Goal: Task Accomplishment & Management: Use online tool/utility

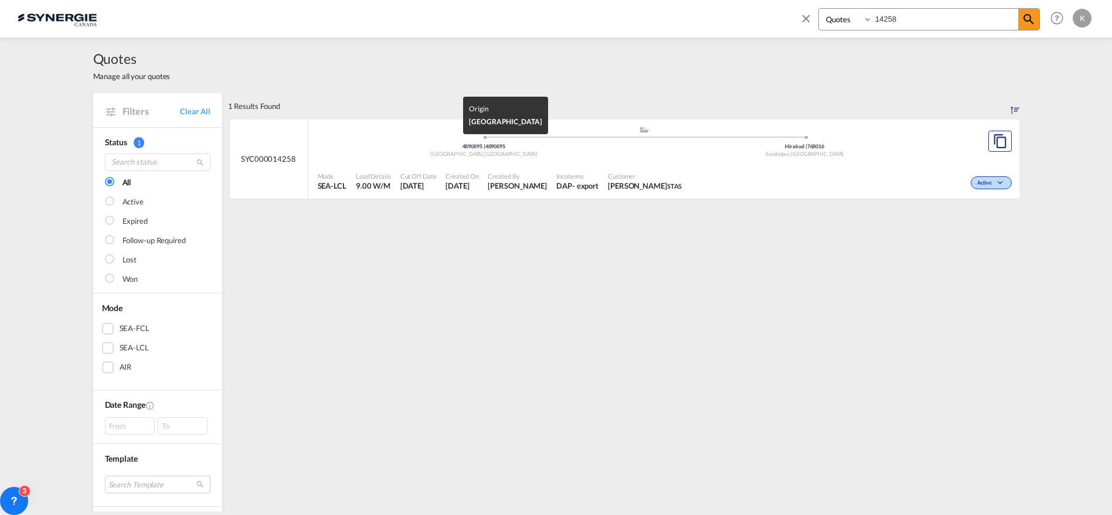
select select "Quotes"
click at [800, 12] on md-icon "icon-close" at bounding box center [805, 18] width 13 height 13
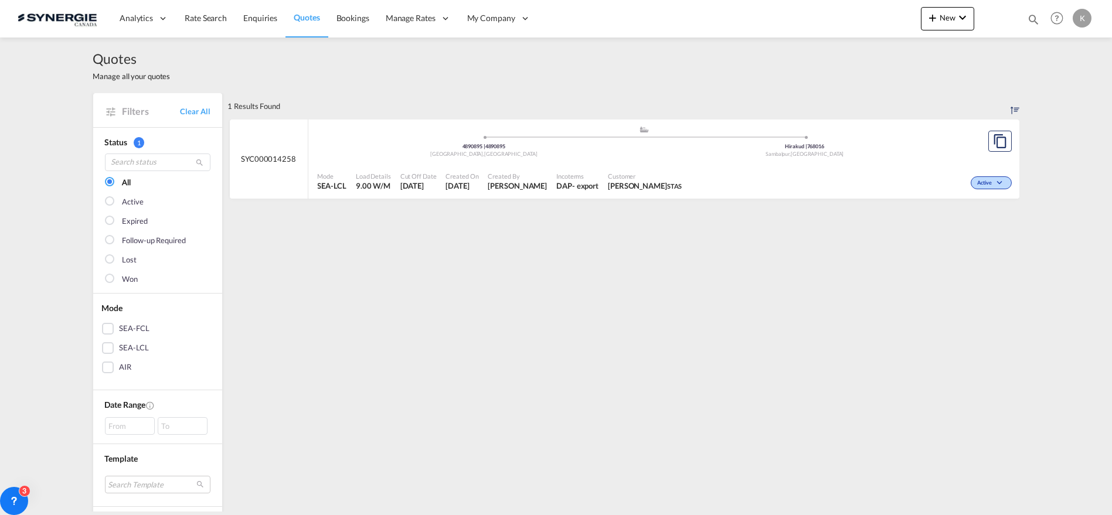
click at [310, 19] on span "Quotes" at bounding box center [307, 17] width 26 height 10
click at [190, 115] on link "Clear All" at bounding box center [195, 111] width 30 height 11
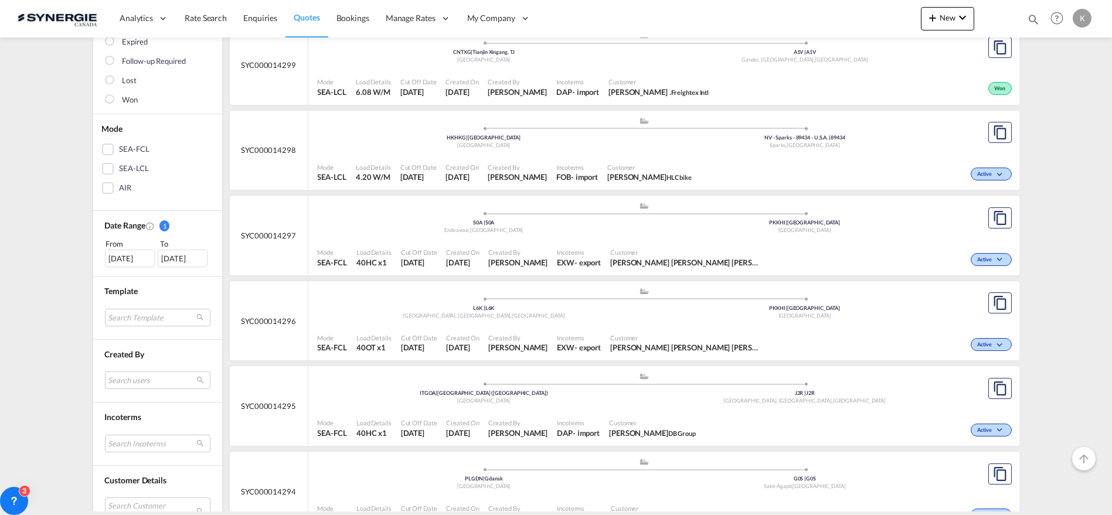
scroll to position [195, 0]
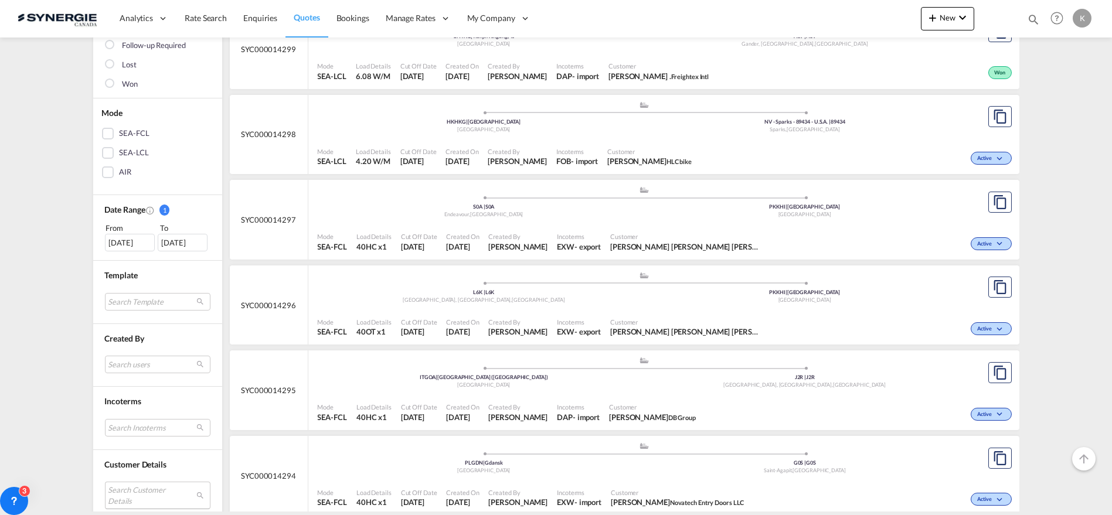
click at [159, 493] on md-select "Search Customer Details user name user [PERSON_NAME] [PERSON_NAME][EMAIL_ADDRES…" at bounding box center [157, 495] width 105 height 27
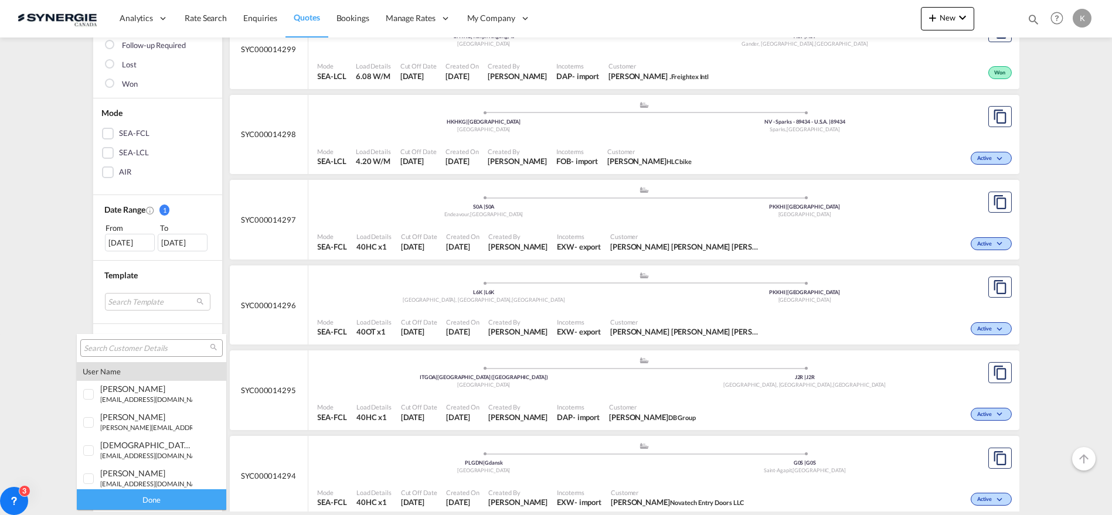
click at [149, 349] on input "search" at bounding box center [147, 348] width 126 height 11
type input "stas"
drag, startPoint x: 1105, startPoint y: 136, endPoint x: 1098, endPoint y: 166, distance: 31.1
click at [1095, 183] on md-backdrop at bounding box center [556, 257] width 1112 height 515
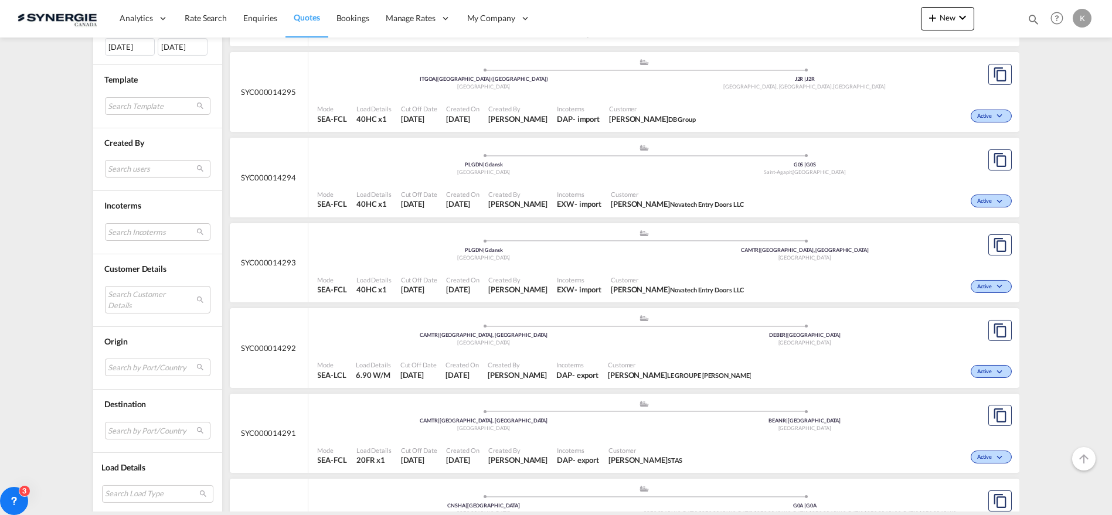
scroll to position [504, 0]
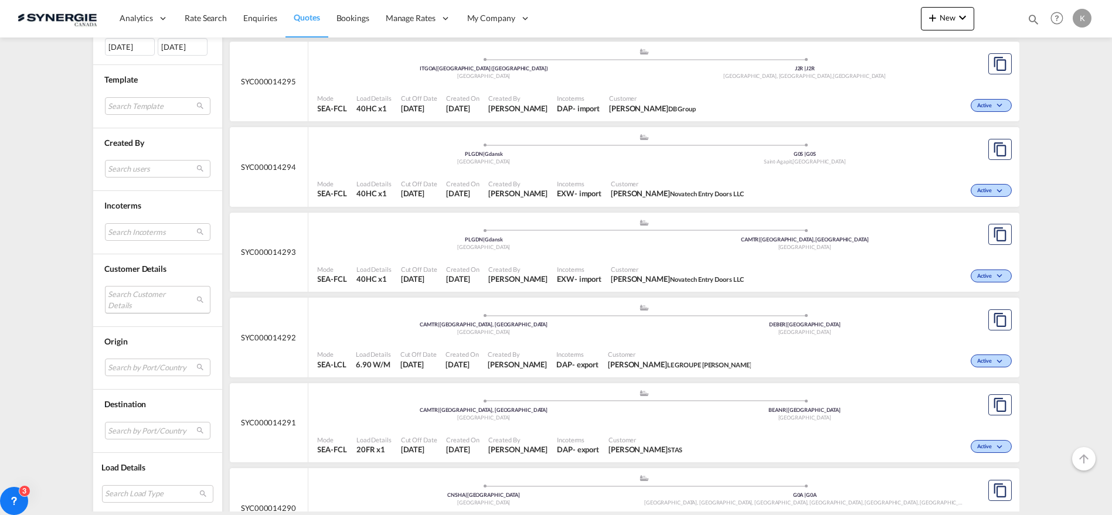
click at [128, 301] on md-select "Search Customer Details" at bounding box center [157, 299] width 105 height 27
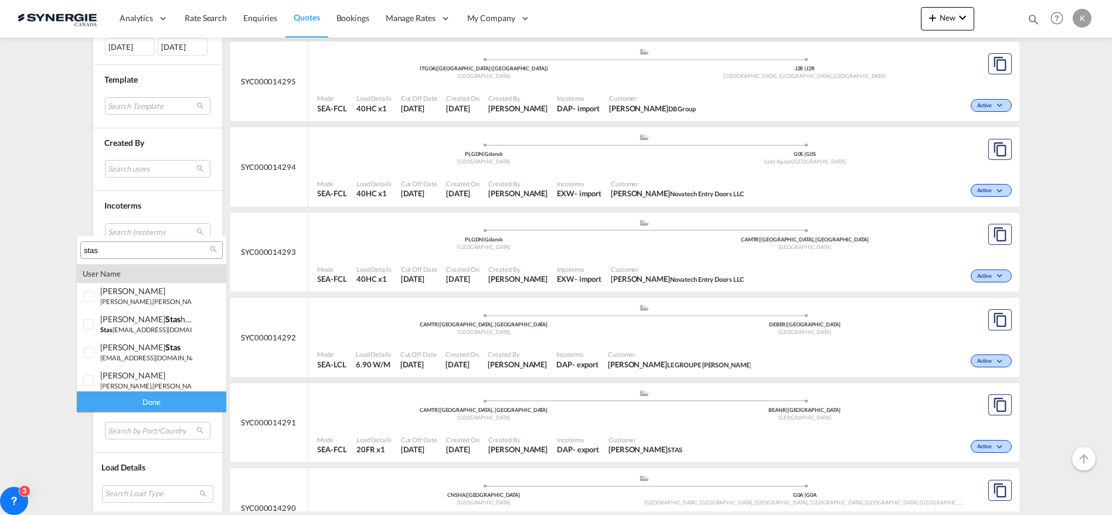
scroll to position [220, 0]
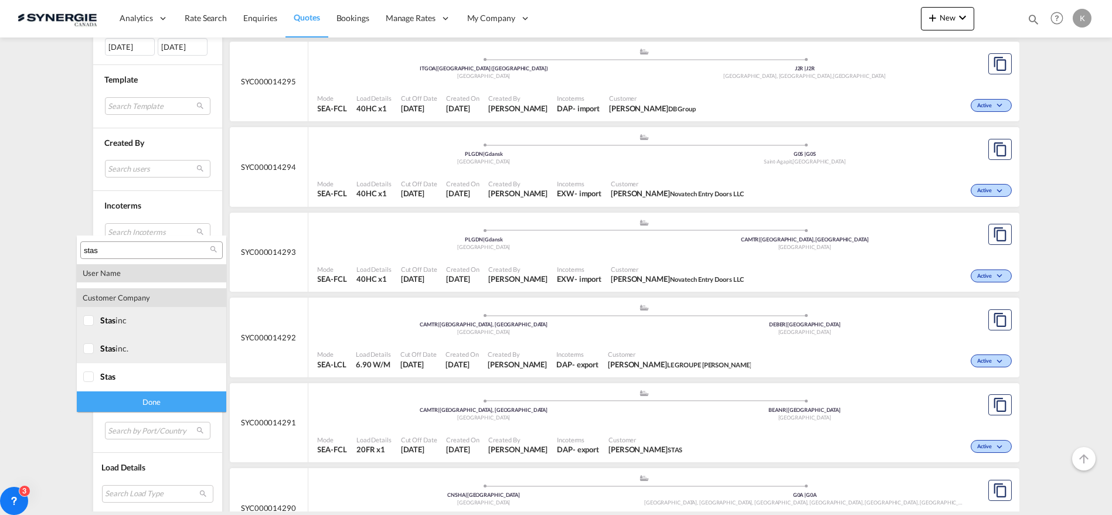
click at [86, 322] on div at bounding box center [89, 321] width 12 height 12
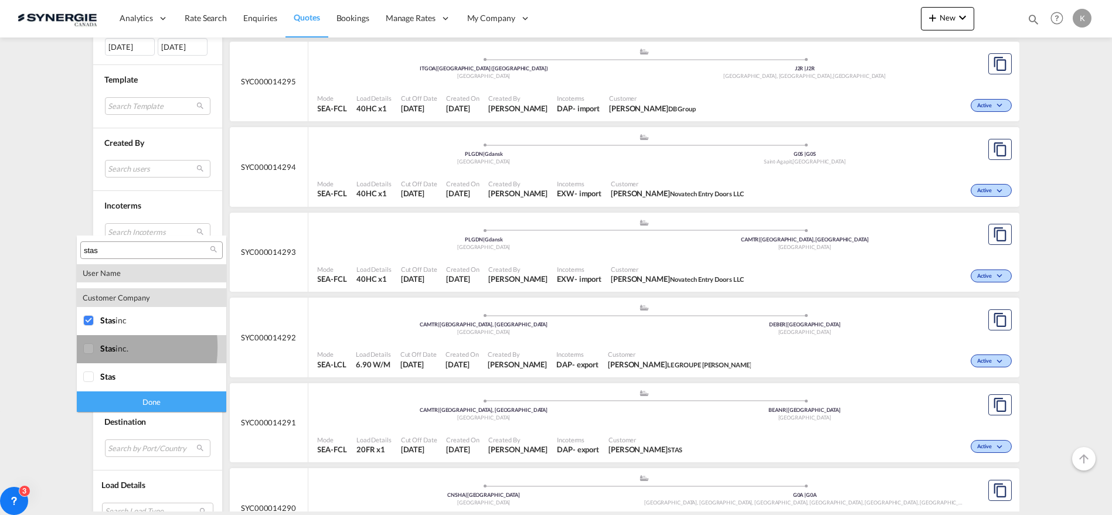
click at [89, 347] on div at bounding box center [89, 349] width 12 height 12
click at [94, 374] on div at bounding box center [89, 378] width 12 height 12
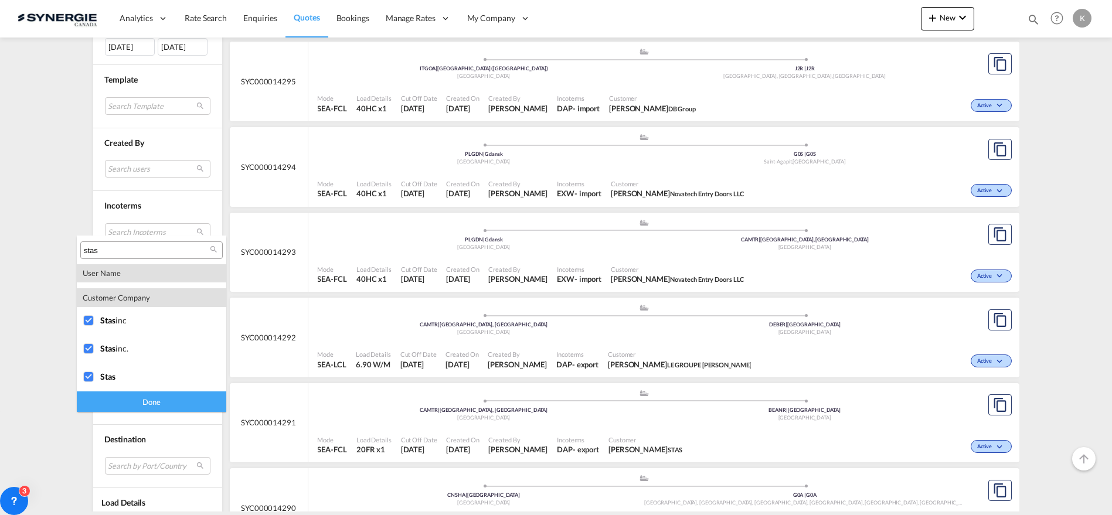
click at [161, 401] on div "Done" at bounding box center [151, 401] width 149 height 21
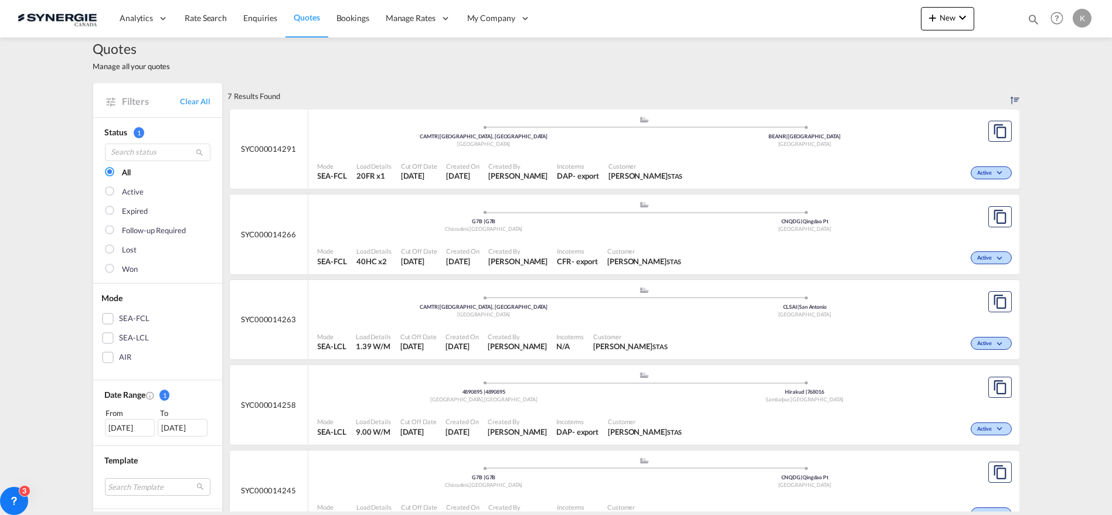
scroll to position [0, 0]
